Goal: Browse casually: Explore the website without a specific task or goal

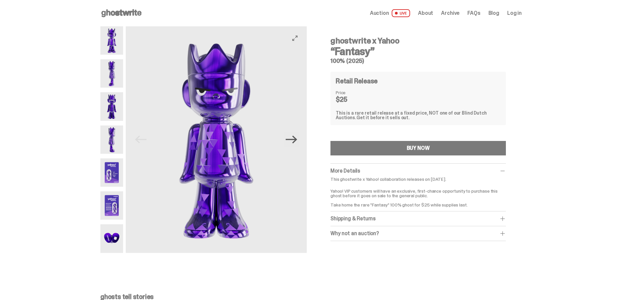
click at [295, 140] on icon "Next" at bounding box center [292, 140] width 12 height 8
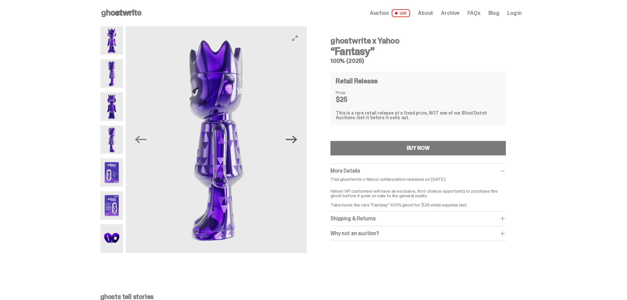
click at [295, 140] on icon "Next" at bounding box center [292, 140] width 12 height 8
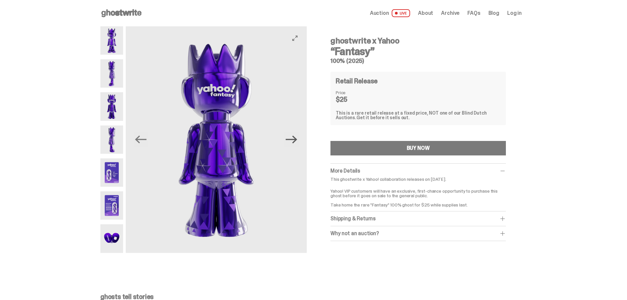
click at [295, 140] on icon "Next" at bounding box center [292, 140] width 12 height 8
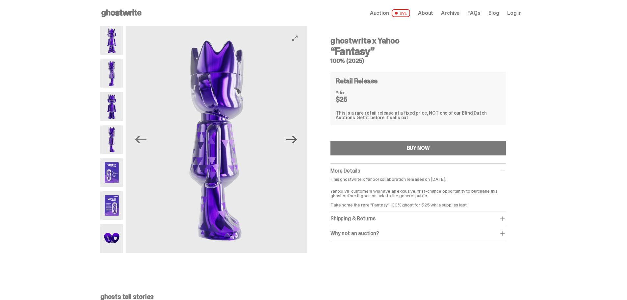
click at [295, 140] on icon "Next" at bounding box center [292, 140] width 12 height 8
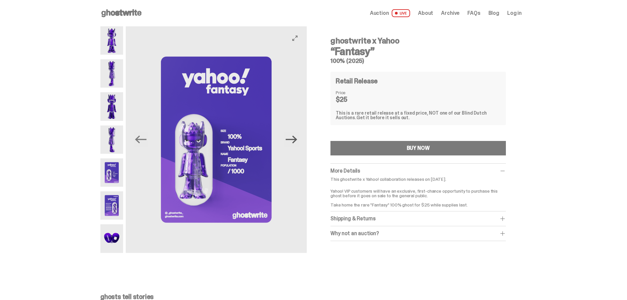
click at [295, 140] on icon "Next" at bounding box center [292, 140] width 12 height 8
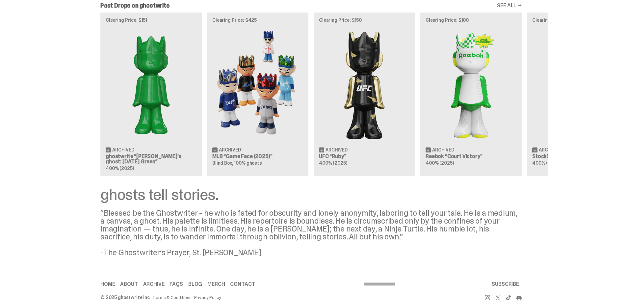
scroll to position [780, 0]
